Goal: Find specific page/section: Find specific page/section

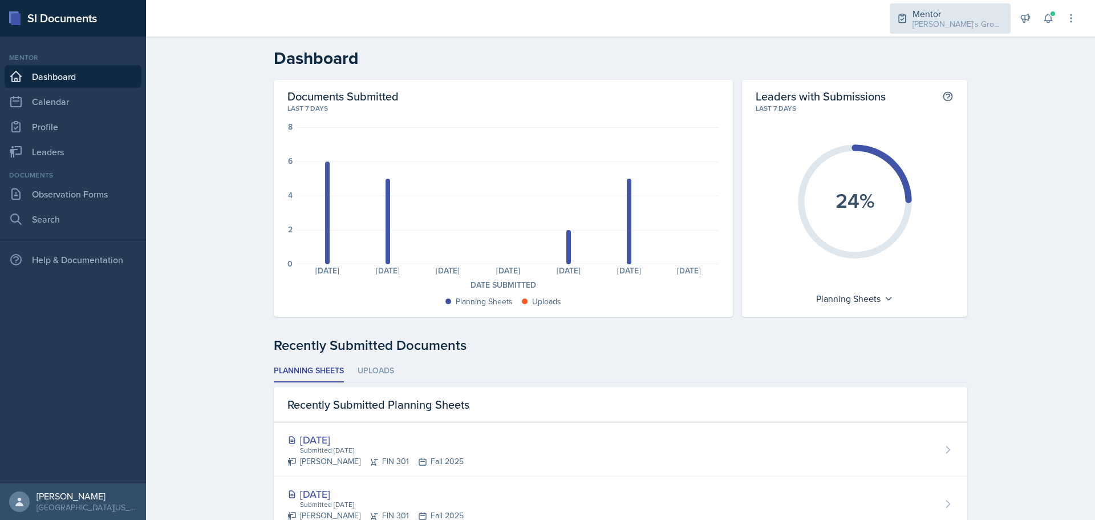
click at [946, 20] on div "[PERSON_NAME]'s Groups / Fall 2025" at bounding box center [958, 24] width 91 height 12
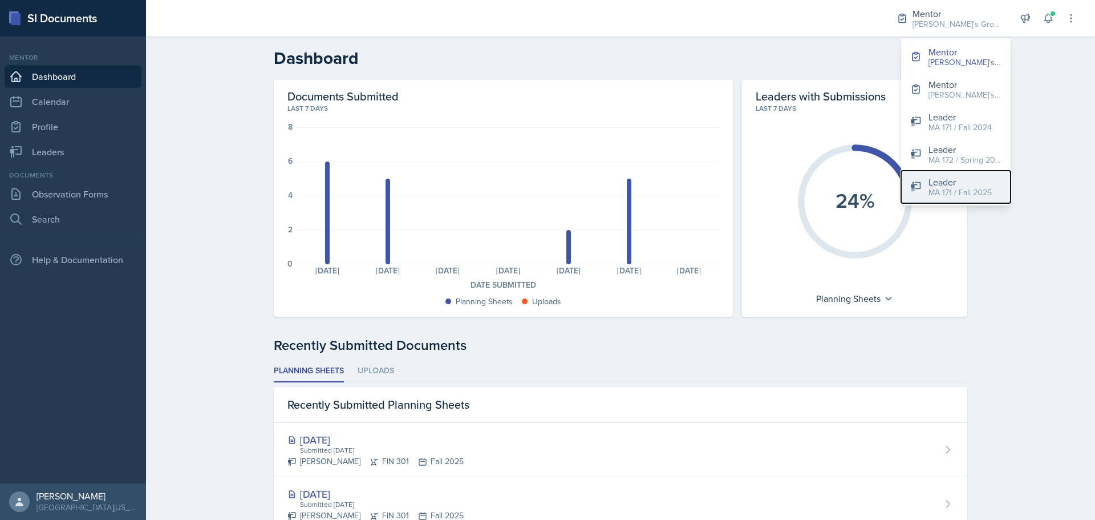
click at [950, 189] on div "MA 171 / Fall 2025" at bounding box center [960, 193] width 63 height 12
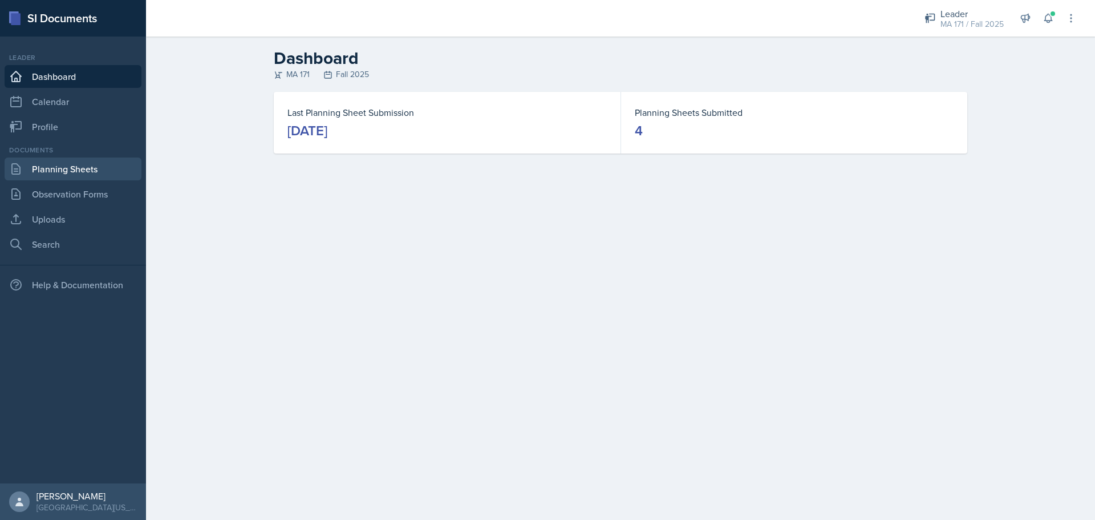
click at [98, 162] on link "Planning Sheets" at bounding box center [73, 168] width 137 height 23
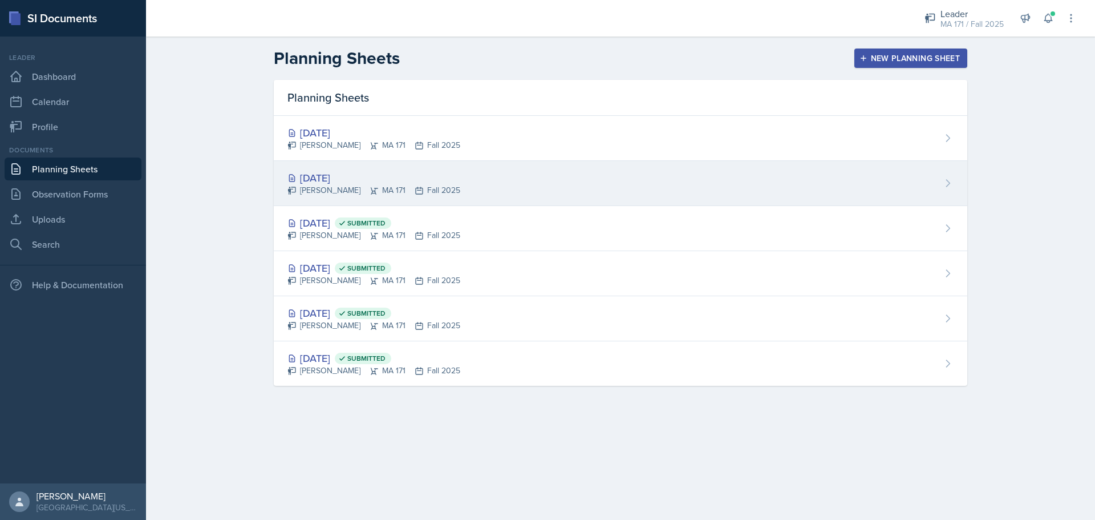
click at [410, 191] on div "[PERSON_NAME] MA 171 Fall 2025" at bounding box center [374, 190] width 173 height 12
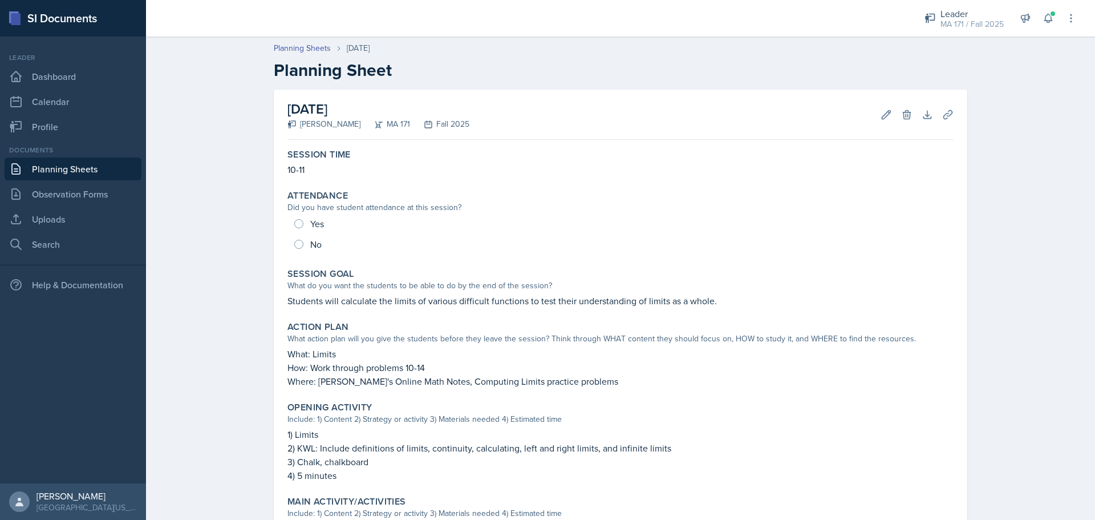
click at [262, 241] on div "[DATE] [PERSON_NAME] MA 171 Fall 2025 Edit Delete Download Uploads Autosaving S…" at bounding box center [621, 445] width 730 height 711
